Goal: Task Accomplishment & Management: Complete application form

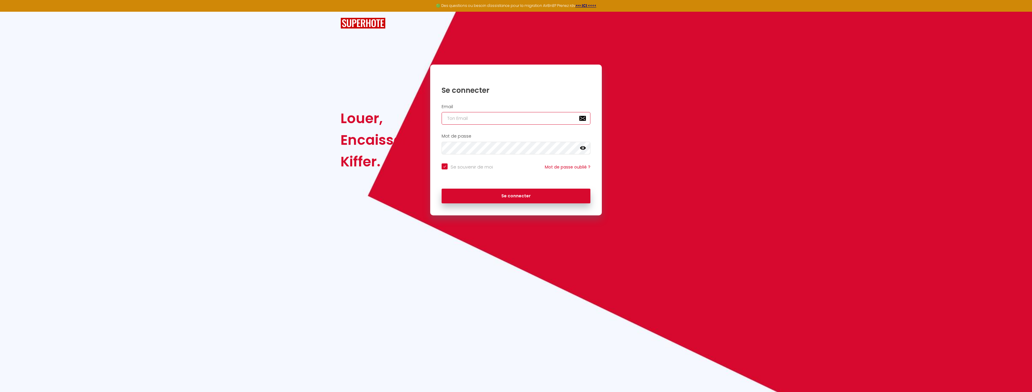
click at [481, 121] on input "email" at bounding box center [516, 118] width 149 height 13
type input "[EMAIL_ADDRESS][DOMAIN_NAME]"
click at [558, 194] on button "Se connecter" at bounding box center [516, 195] width 149 height 15
checkbox input "true"
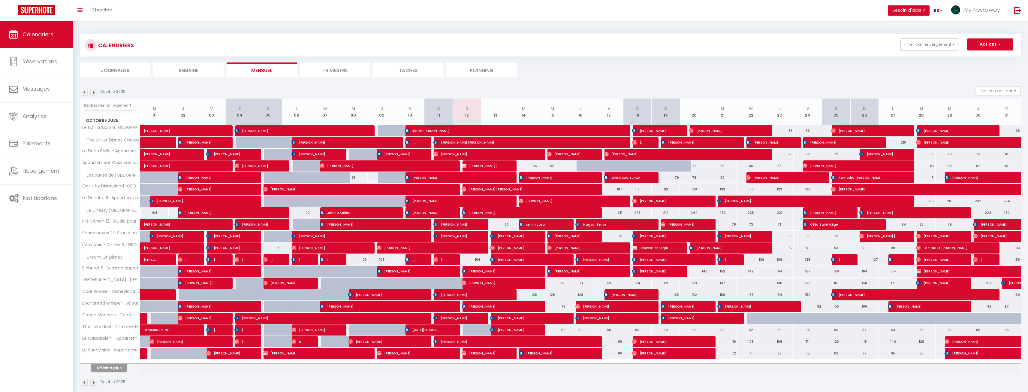
click at [95, 94] on img at bounding box center [93, 92] width 7 height 7
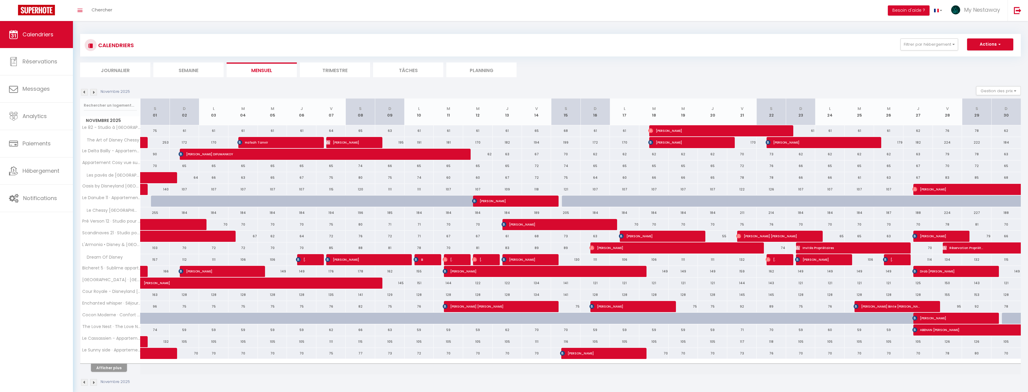
click at [95, 94] on img at bounding box center [93, 92] width 7 height 7
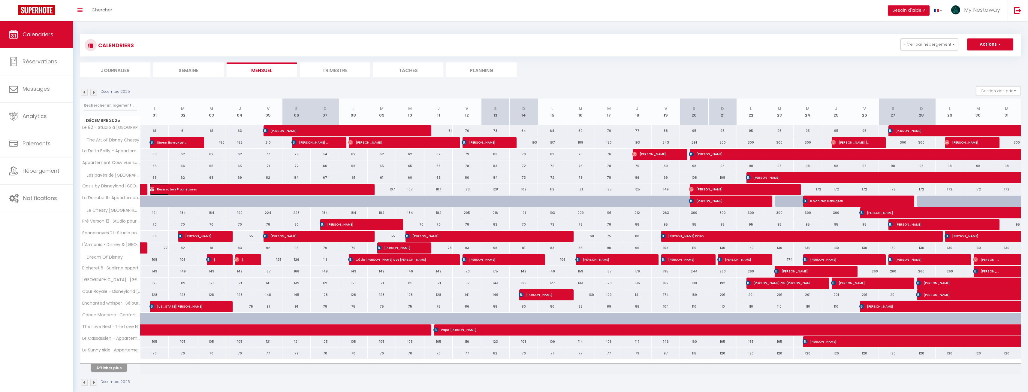
click at [256, 189] on span "Réservation Propriétaires" at bounding box center [253, 188] width 209 height 11
select select "OK"
select select "KO"
select select "0"
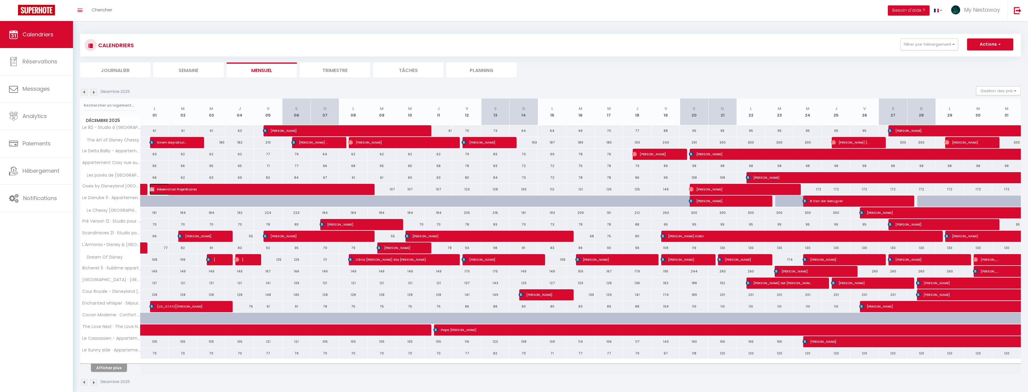
select select "1"
select select
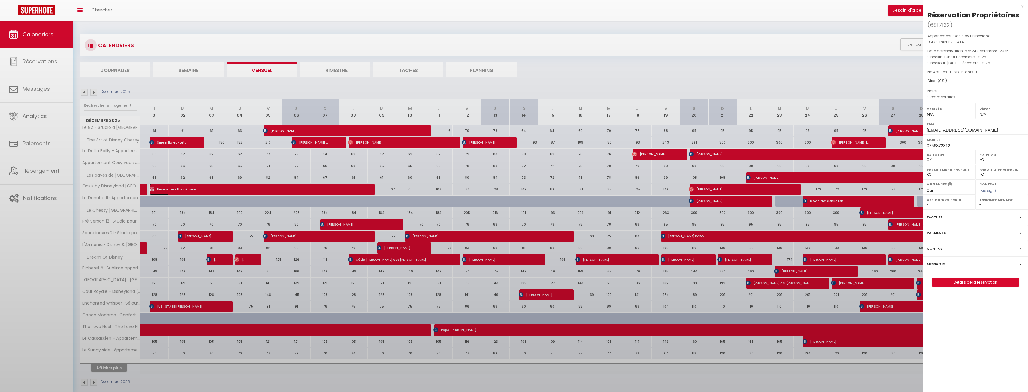
select select "19390"
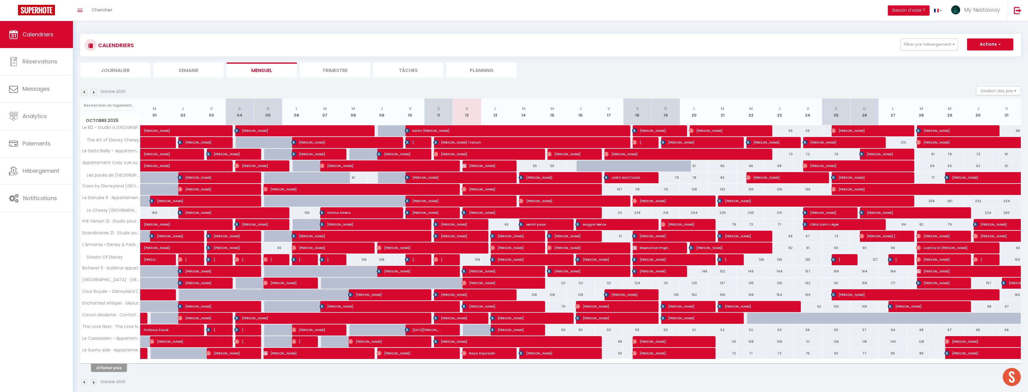
click at [91, 92] on img at bounding box center [93, 92] width 7 height 7
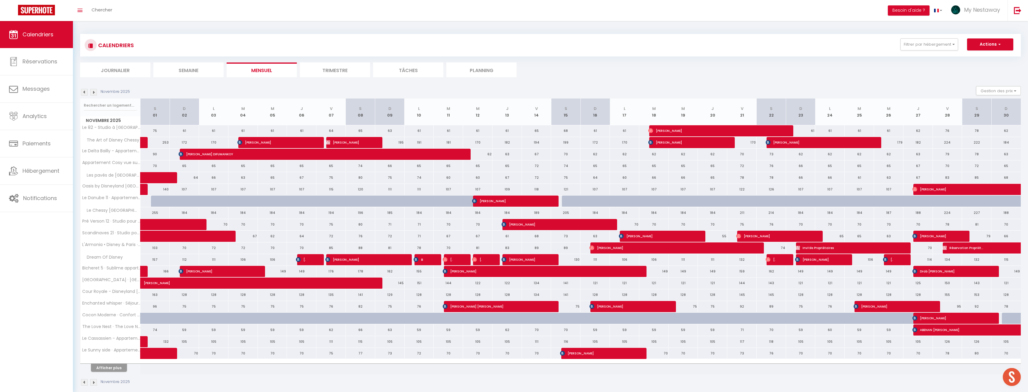
click at [93, 92] on img at bounding box center [93, 92] width 7 height 7
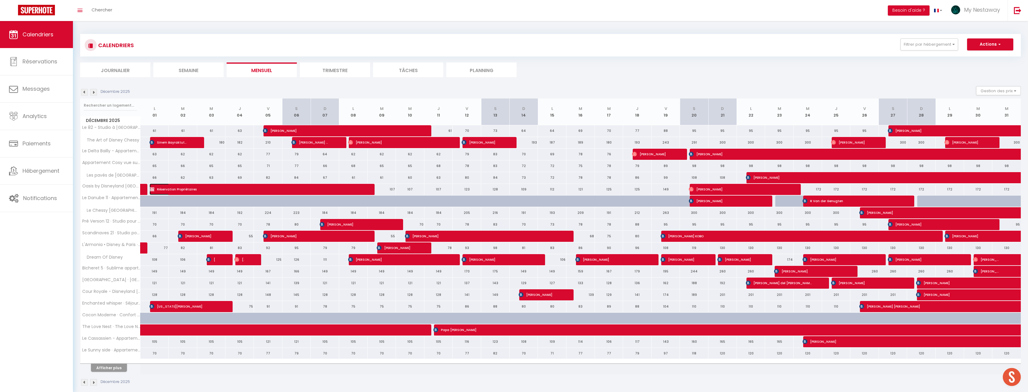
click at [200, 188] on span "Réservation Propriétaires" at bounding box center [253, 188] width 209 height 11
select select "OK"
select select "KO"
select select "0"
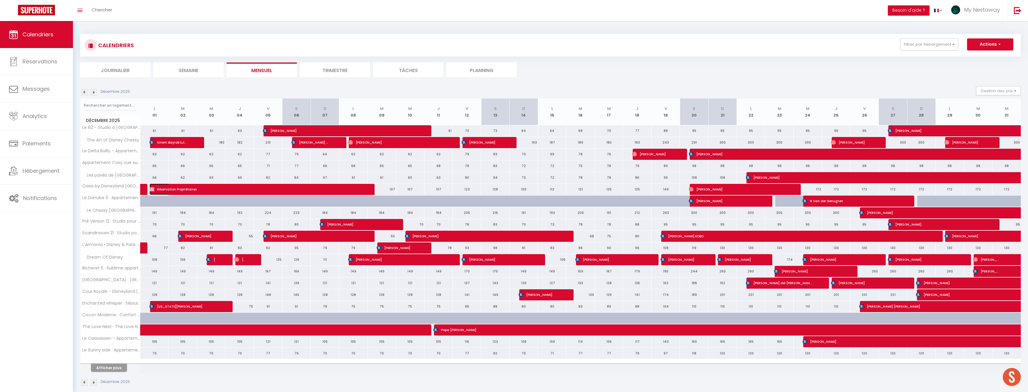
select select "1"
select select
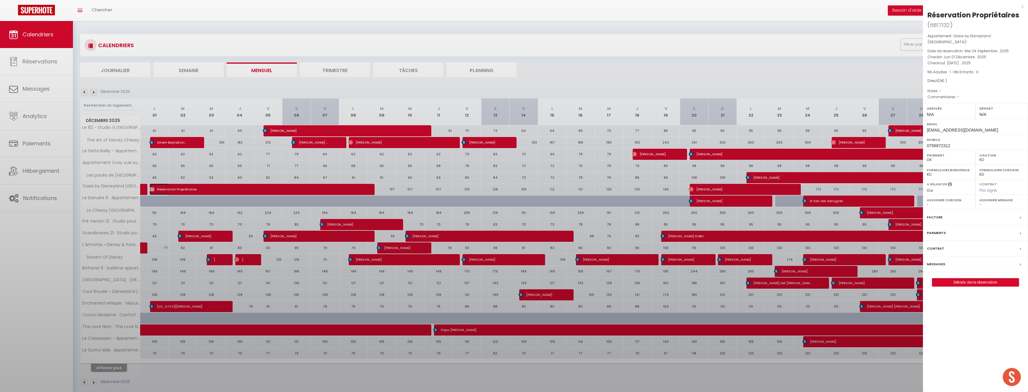
select select "19390"
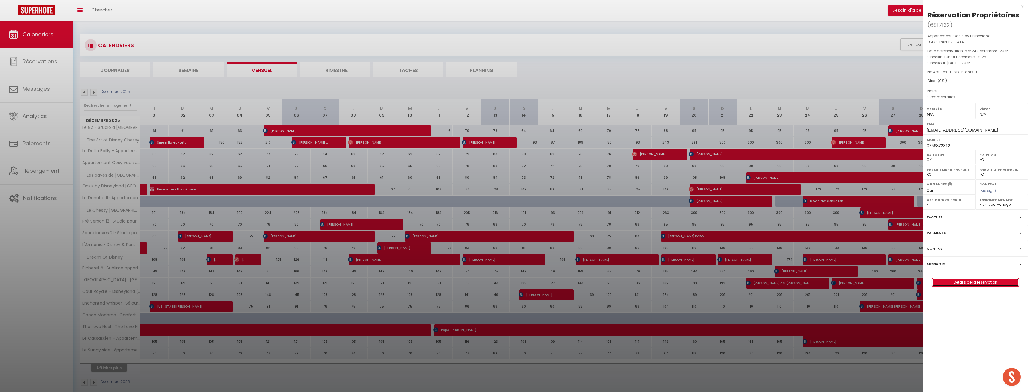
click at [975, 278] on link "Détails de la réservation" at bounding box center [975, 282] width 86 height 8
select select
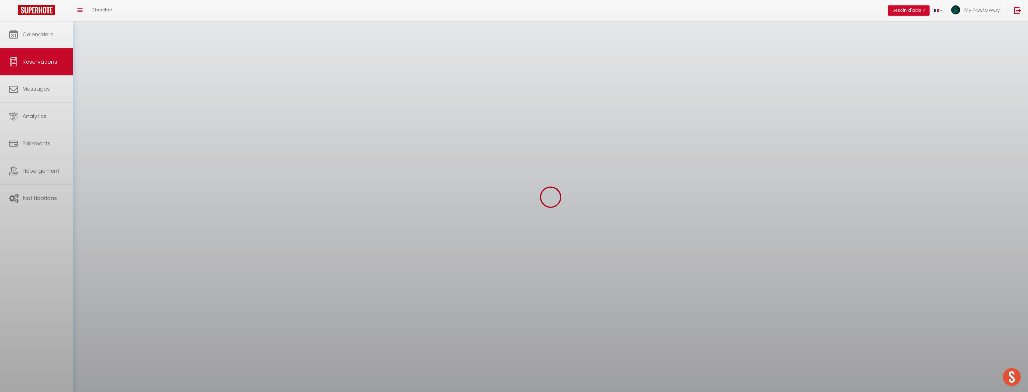
select select
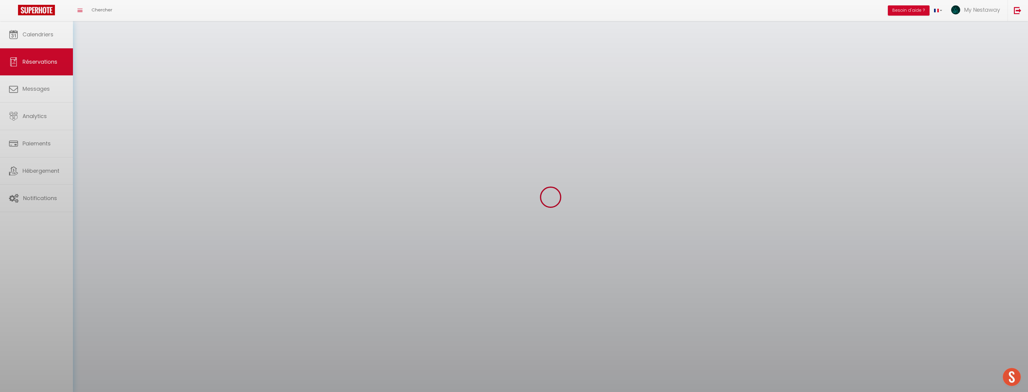
select select
checkbox input "false"
select select
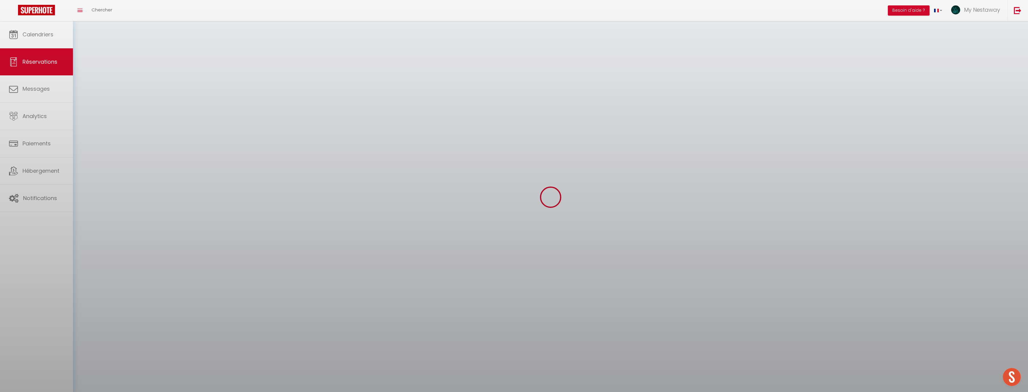
select select
checkbox input "false"
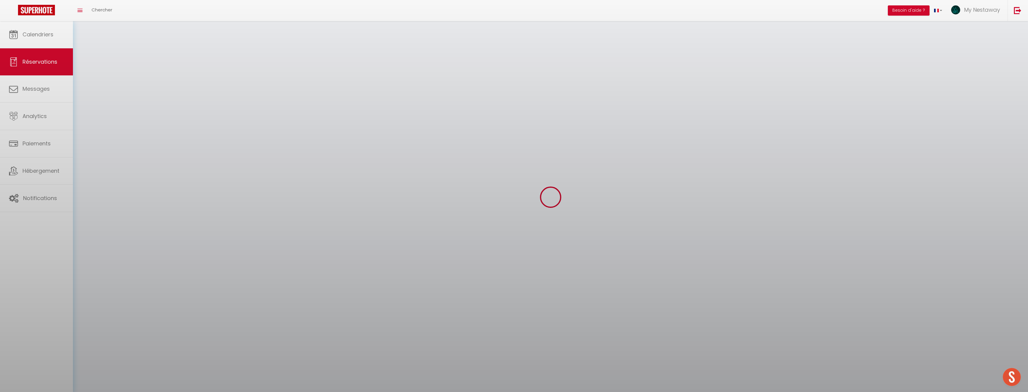
select select
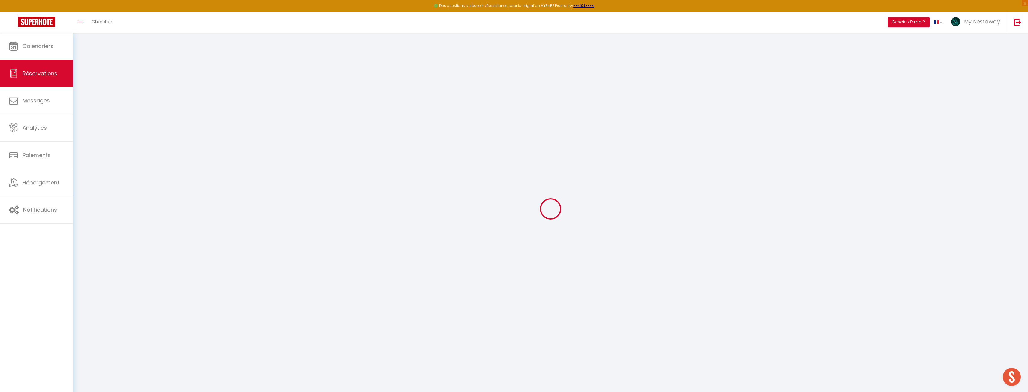
select select
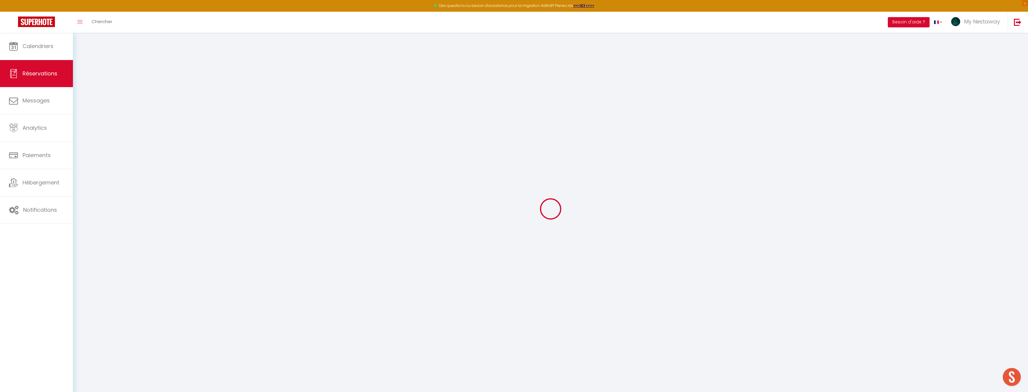
select select
checkbox input "false"
type input "Réservation"
type input "Propriétaires"
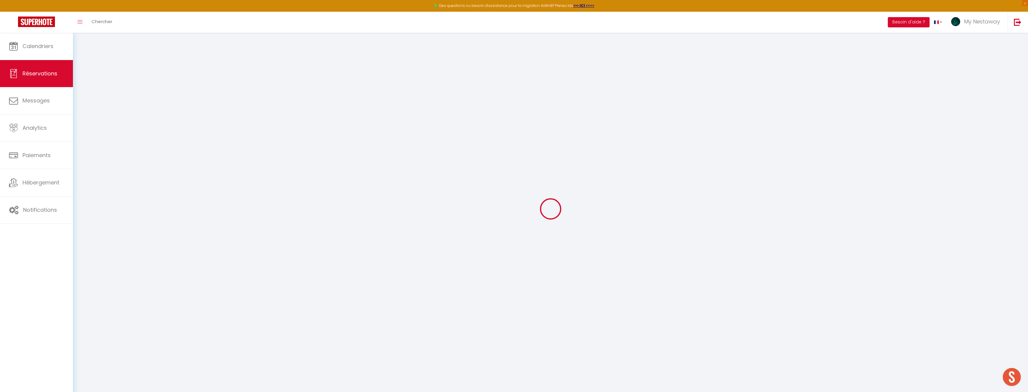
type input "[EMAIL_ADDRESS][DOMAIN_NAME]"
type input "0756872312"
select select "FR"
select select "36333"
select select "1"
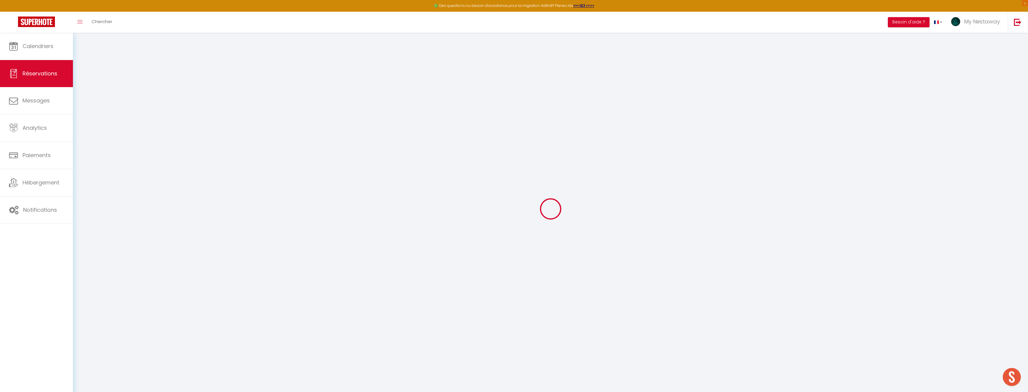
type input "Lun 01 Décembre 2025"
select select
type input "[DATE]"
select select
type input "1"
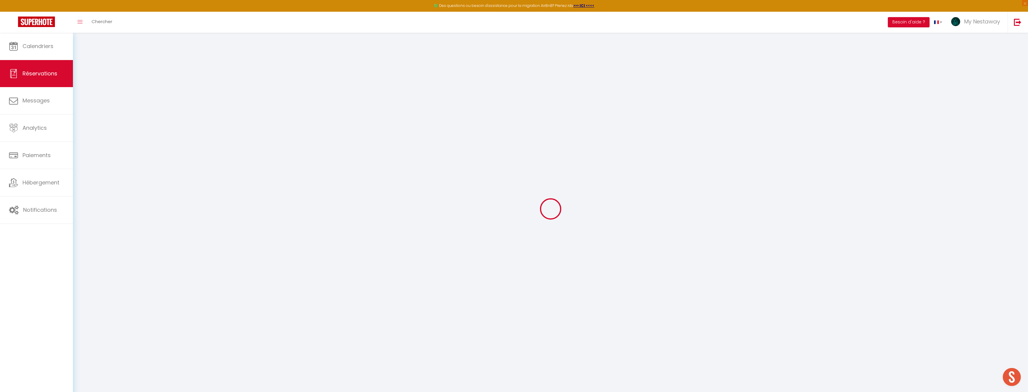
select select "12"
select select
checkbox input "false"
type input "0"
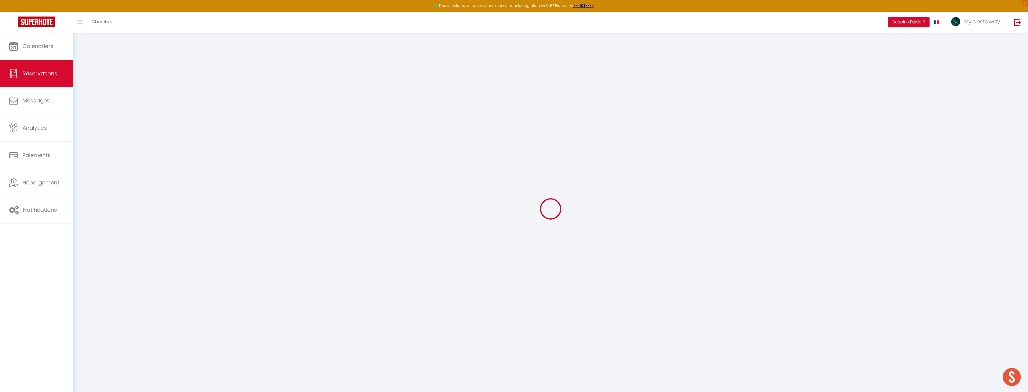
type input "0"
select select
select select "14"
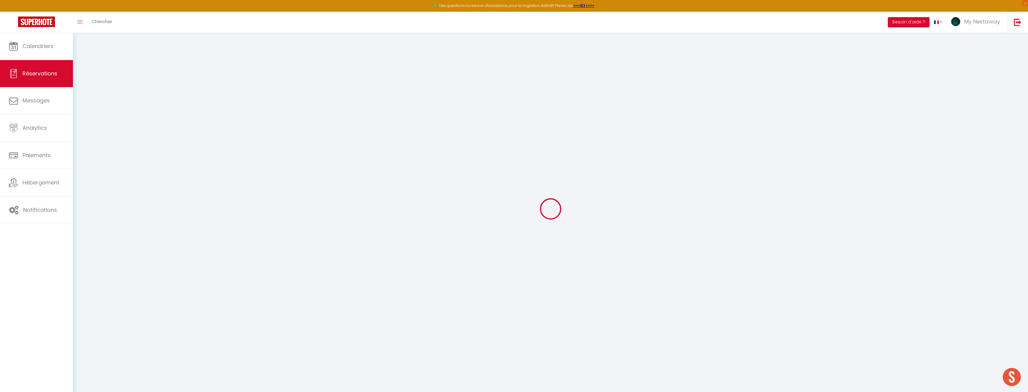
checkbox input "false"
select select
checkbox input "false"
select select
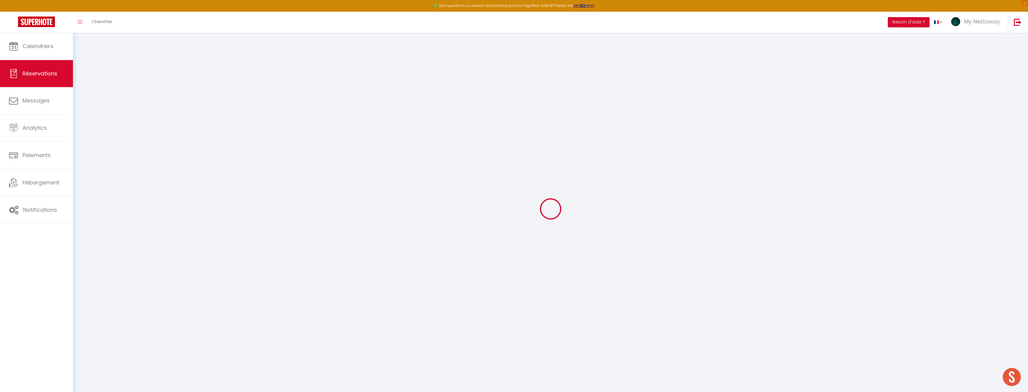
select select
checkbox input "false"
select select
checkbox input "false"
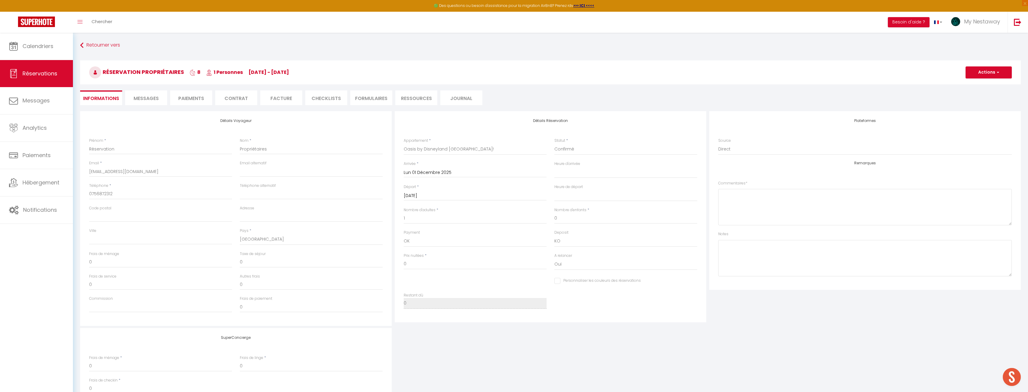
select select
checkbox input "false"
select select
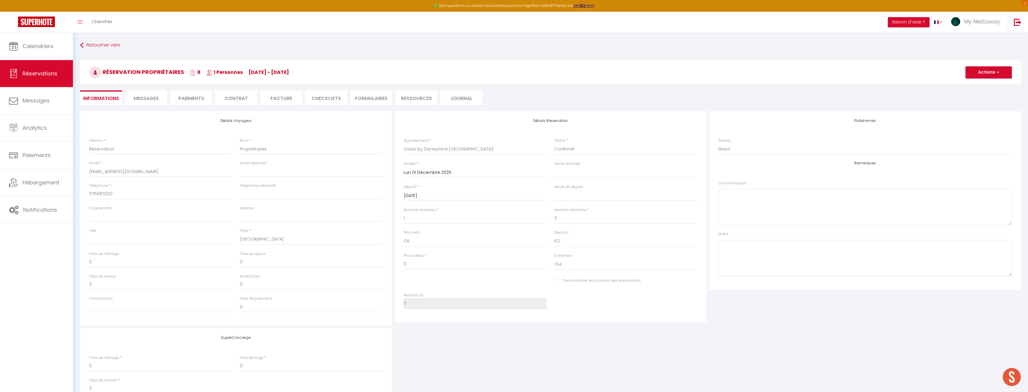
click at [990, 75] on button "Actions" at bounding box center [988, 72] width 46 height 12
click at [977, 86] on link "Enregistrer" at bounding box center [982, 86] width 47 height 8
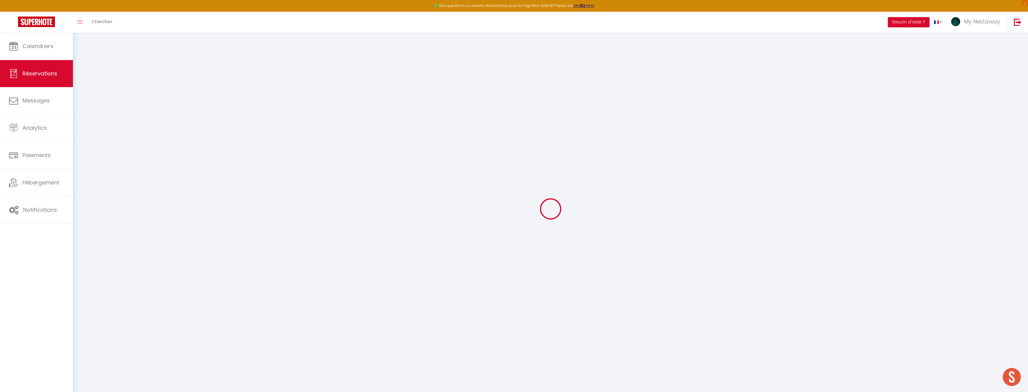
select select "not_cancelled"
type input "Réservation"
type input "Propriétaires"
type input "[EMAIL_ADDRESS][DOMAIN_NAME]"
type input "0756872312"
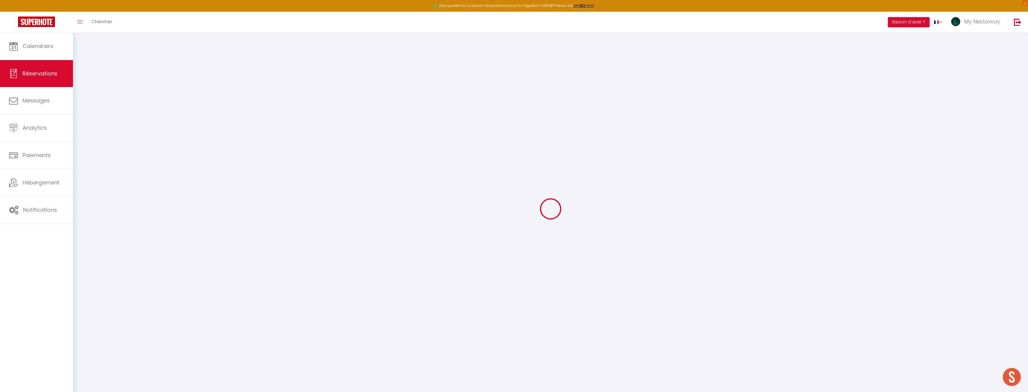
select select "FR"
select select "36333"
select select "1"
type input "Lun 01 Décembre 2025"
select select
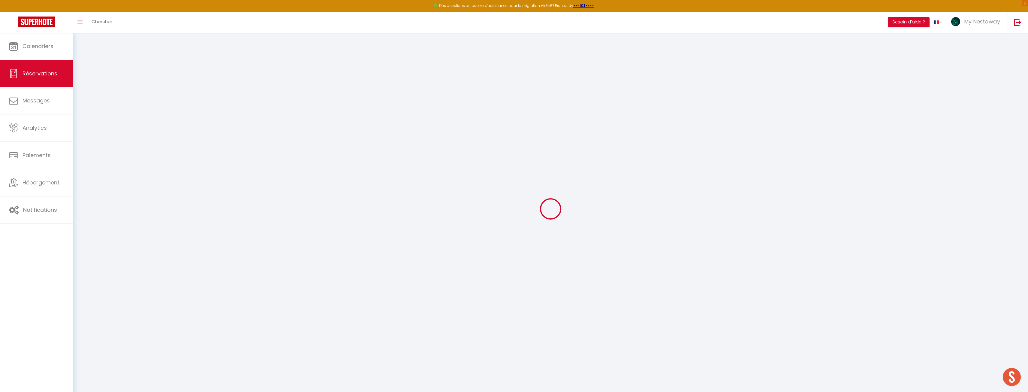
type input "[DATE]"
select select
type input "1"
select select "12"
select select
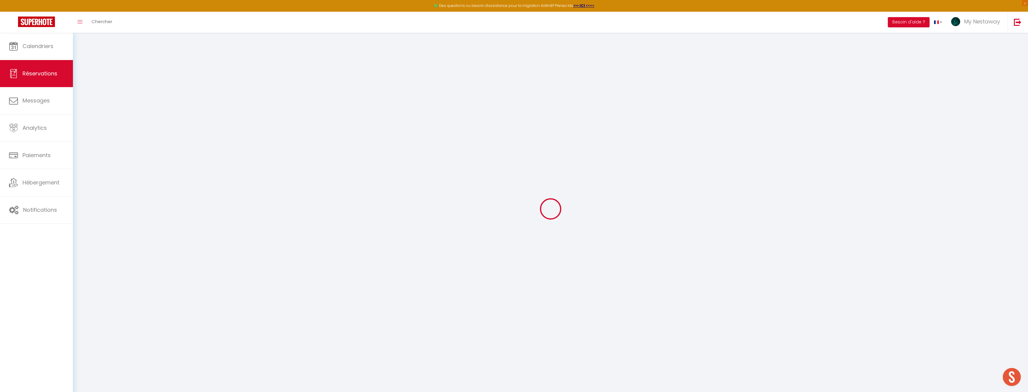
checkbox input "false"
type input "0"
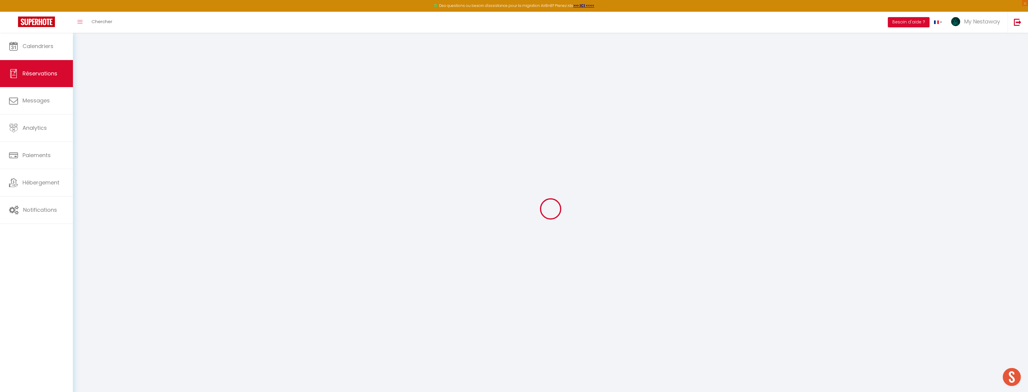
select select
select select "14"
checkbox input "false"
select select
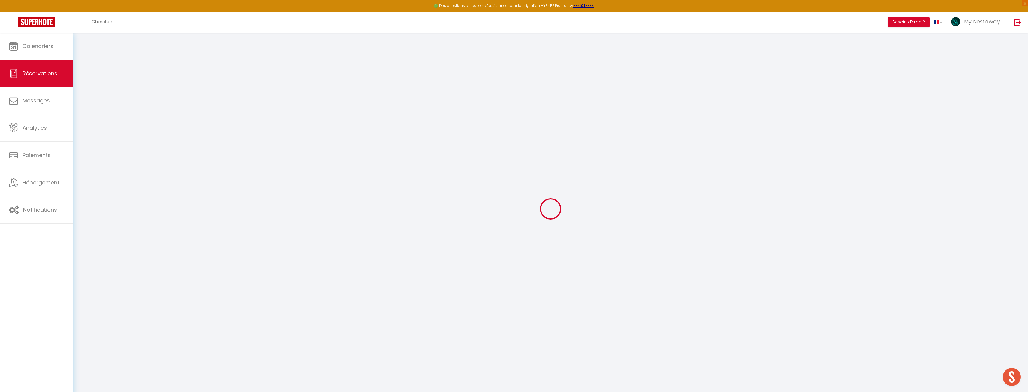
select select
checkbox input "false"
select select
checkbox input "false"
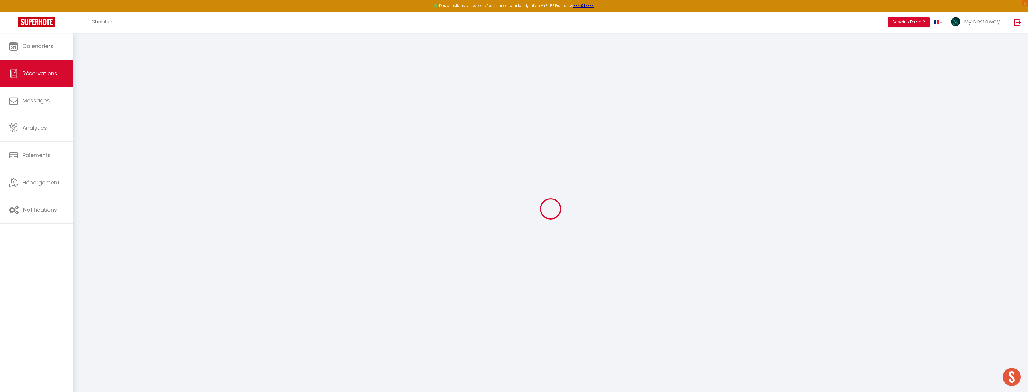
select select
checkbox input "false"
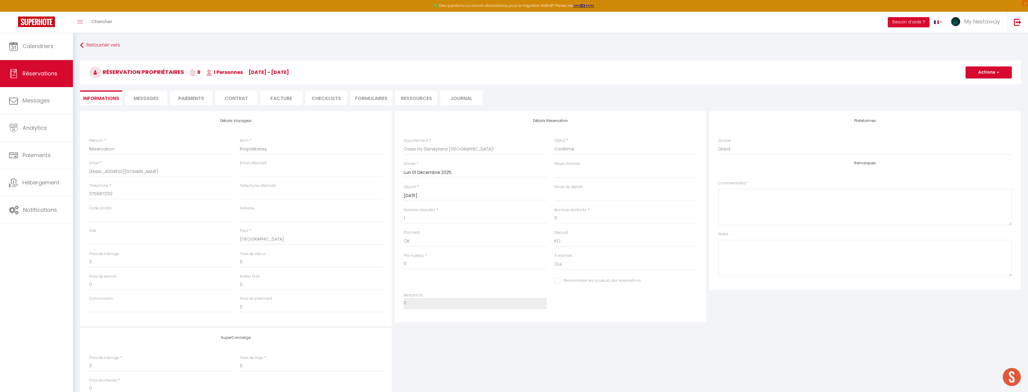
select select
checkbox input "false"
select select
